Goal: Information Seeking & Learning: Learn about a topic

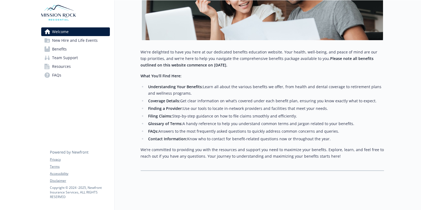
scroll to position [47, 0]
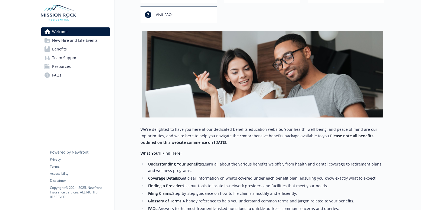
click at [60, 49] on span "Benefits" at bounding box center [59, 49] width 15 height 9
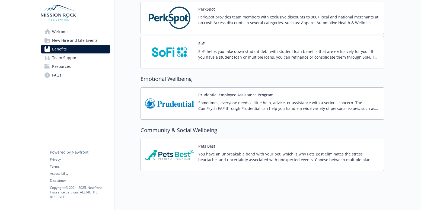
scroll to position [1004, 0]
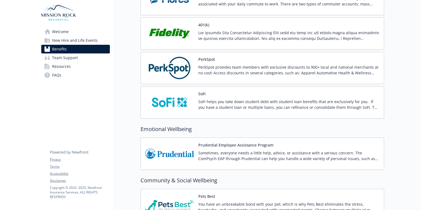
click at [168, 67] on img at bounding box center [169, 67] width 49 height 23
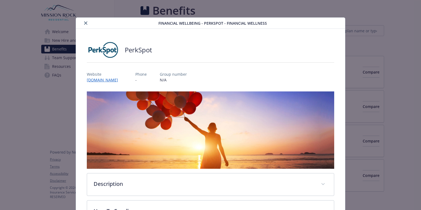
scroll to position [1004, 0]
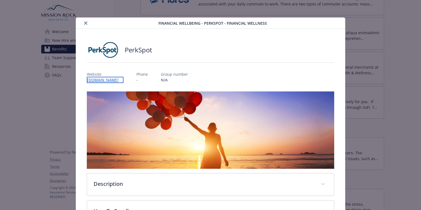
click at [104, 77] on link "[DOMAIN_NAME]" at bounding box center [105, 80] width 37 height 6
